Goal: Information Seeking & Learning: Check status

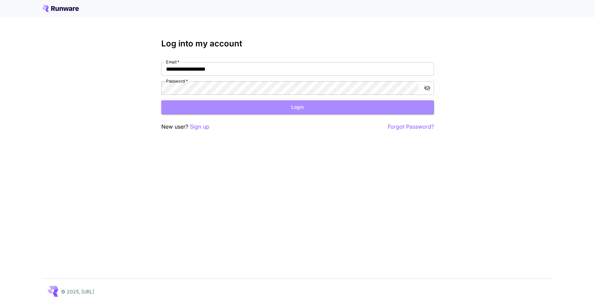
click at [261, 109] on button "Login" at bounding box center [297, 107] width 273 height 14
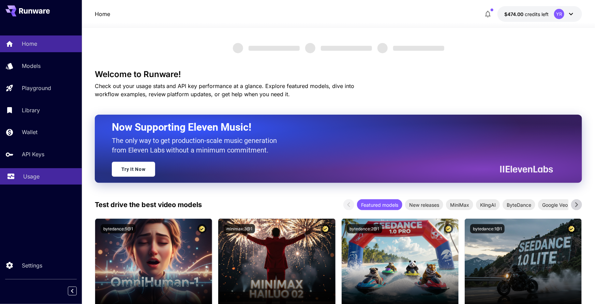
click at [40, 178] on div "Usage" at bounding box center [49, 176] width 53 height 8
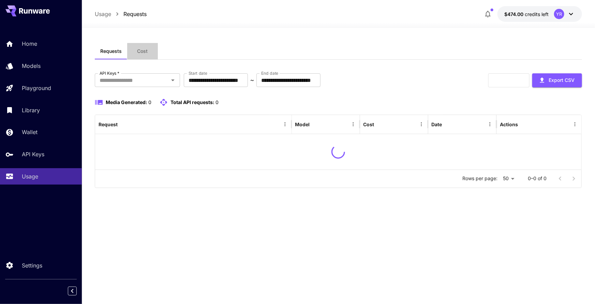
click at [147, 55] on button "Cost" at bounding box center [142, 51] width 31 height 16
